Goal: Task Accomplishment & Management: Use online tool/utility

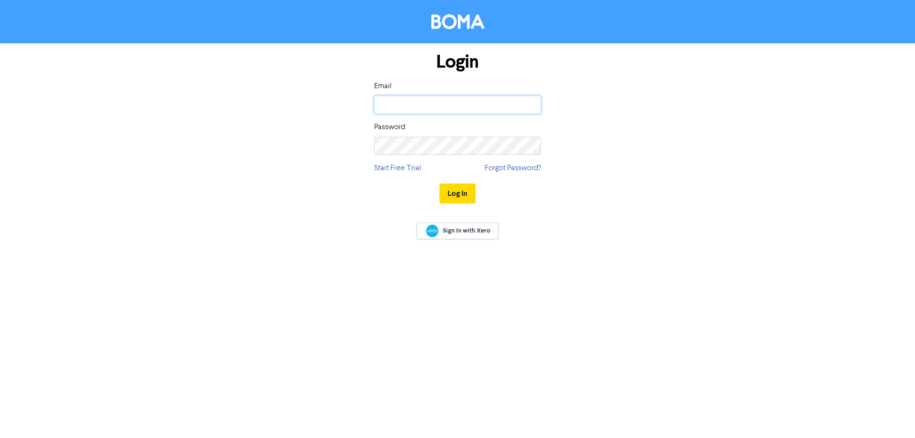
click at [392, 103] on input "email" at bounding box center [457, 105] width 167 height 18
click at [439, 183] on button "Log In" at bounding box center [457, 193] width 36 height 20
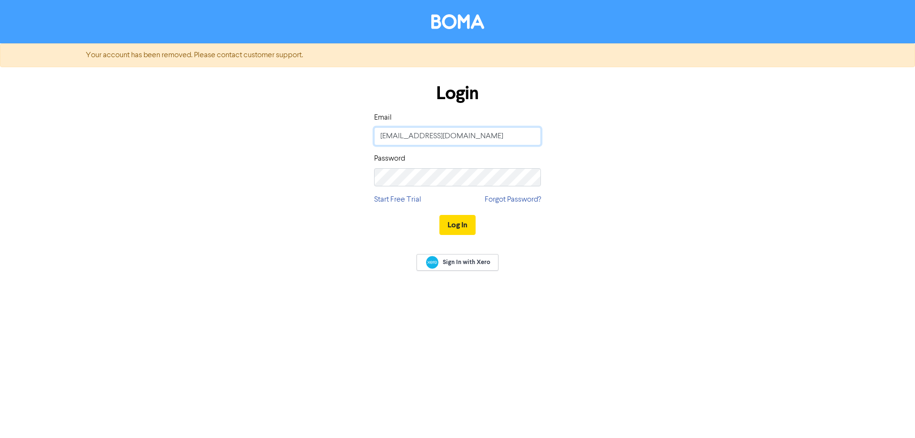
drag, startPoint x: 451, startPoint y: 137, endPoint x: 248, endPoint y: 76, distance: 212.4
click at [248, 76] on div "Login Email [EMAIL_ADDRESS][DOMAIN_NAME] Password Start Free Trial Forgot Passw…" at bounding box center [457, 160] width 543 height 170
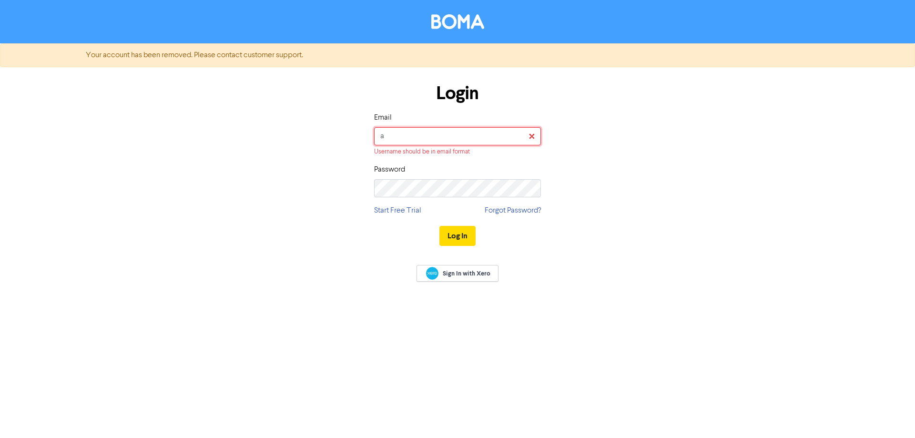
type input "[EMAIL_ADDRESS][DOMAIN_NAME]"
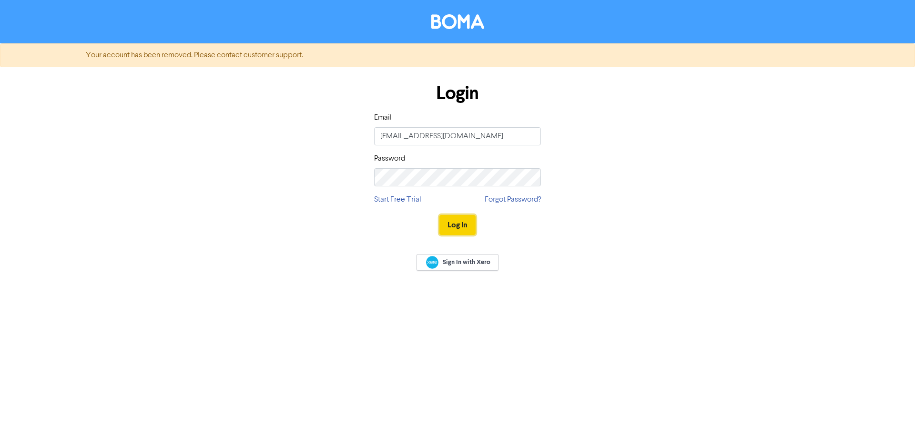
click at [449, 220] on button "Log In" at bounding box center [457, 225] width 36 height 20
click at [291, 159] on div "Login Email [EMAIL_ADDRESS][DOMAIN_NAME] Password Start Free Trial Forgot Passw…" at bounding box center [457, 160] width 543 height 170
click at [439, 215] on button "Log In" at bounding box center [457, 225] width 36 height 20
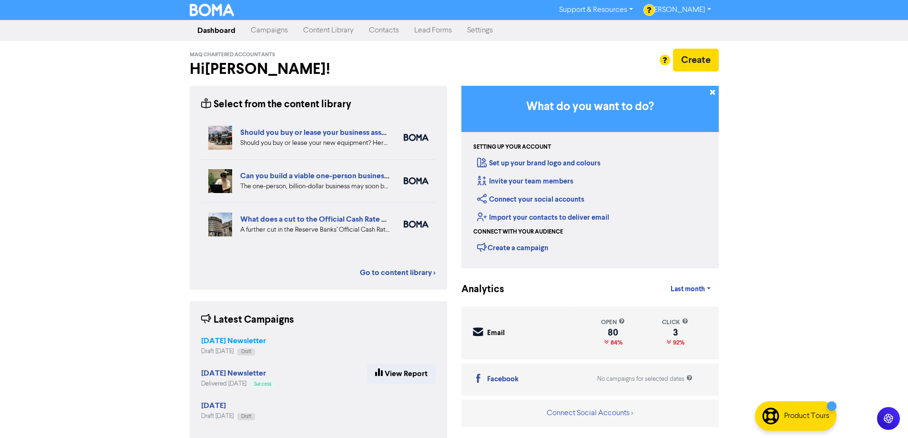
click at [266, 343] on strong "[DATE] Newsletter" at bounding box center [233, 341] width 65 height 10
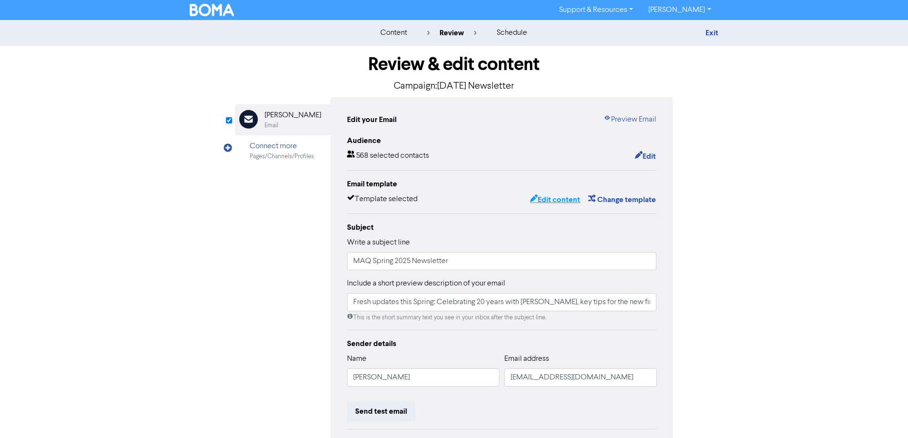
click at [551, 201] on button "Edit content" at bounding box center [554, 199] width 51 height 12
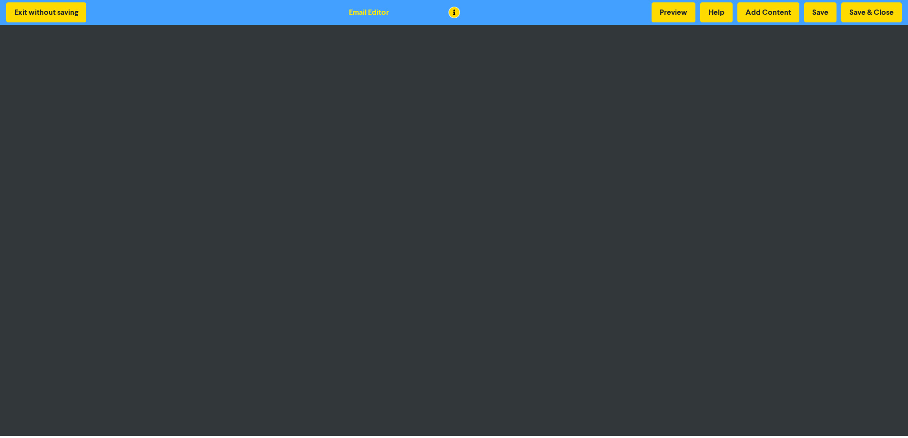
scroll to position [1, 0]
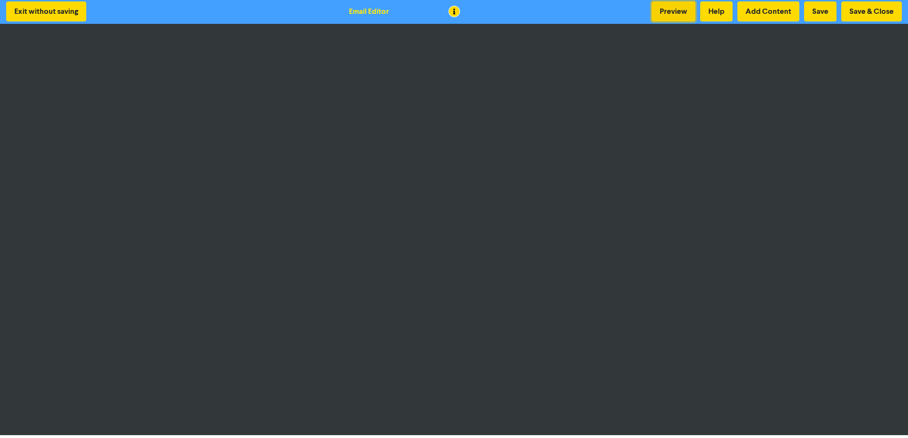
click at [667, 16] on button "Preview" at bounding box center [673, 11] width 44 height 20
